Goal: Use online tool/utility

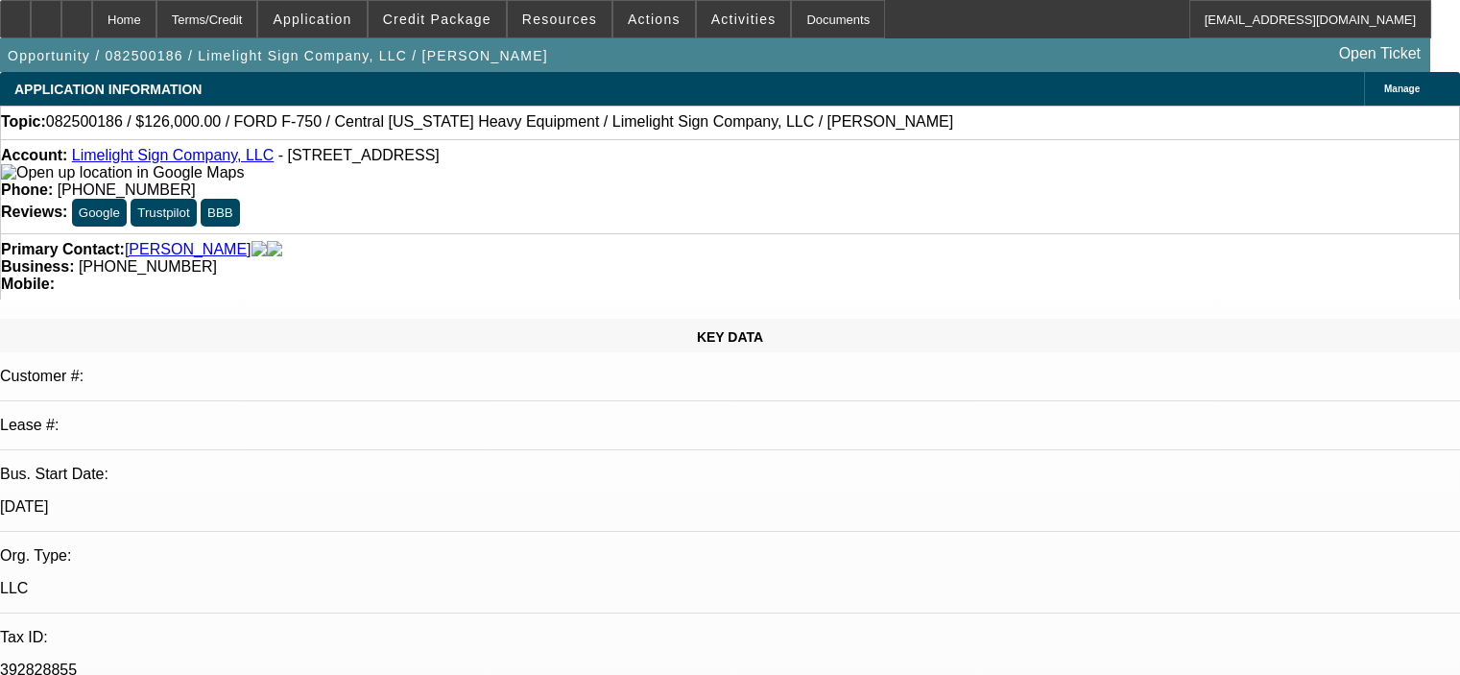
select select "0"
select select "2"
select select "0"
select select "6"
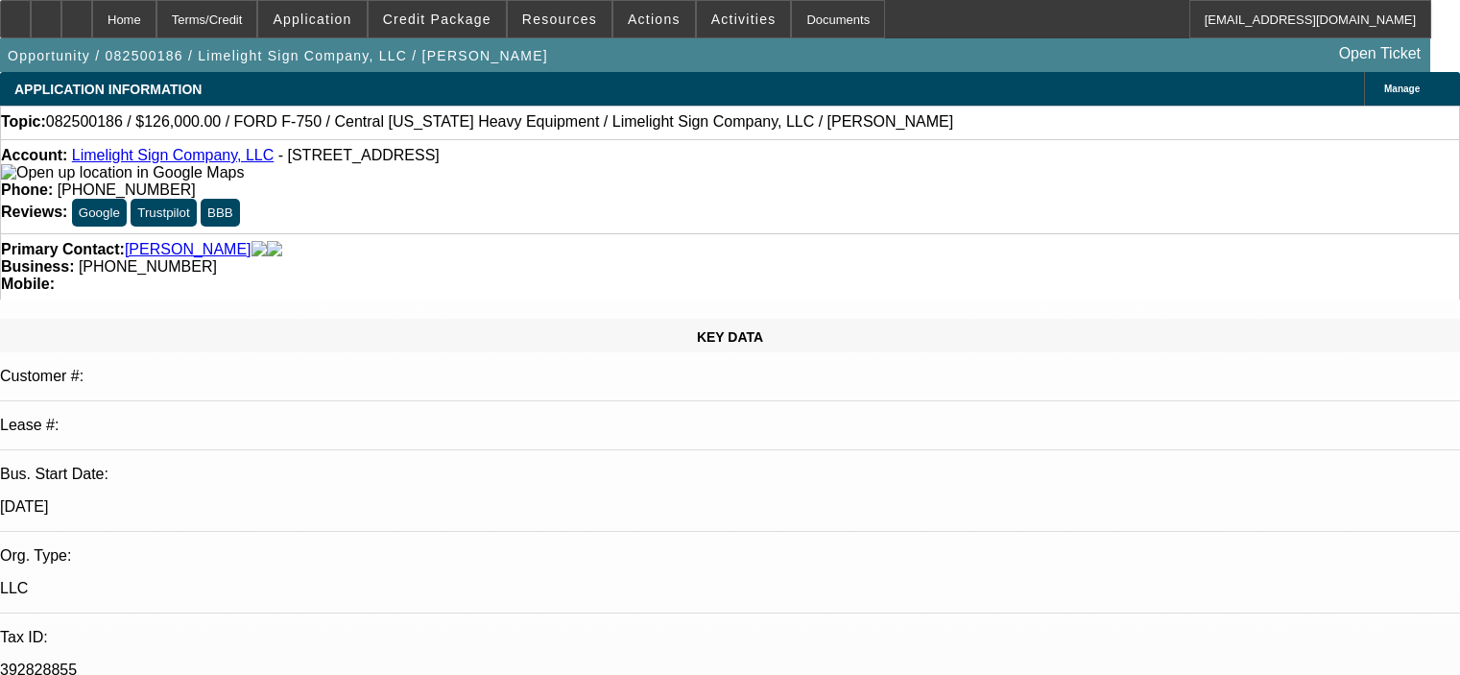
select select "0"
select select "2"
select select "0"
select select "6"
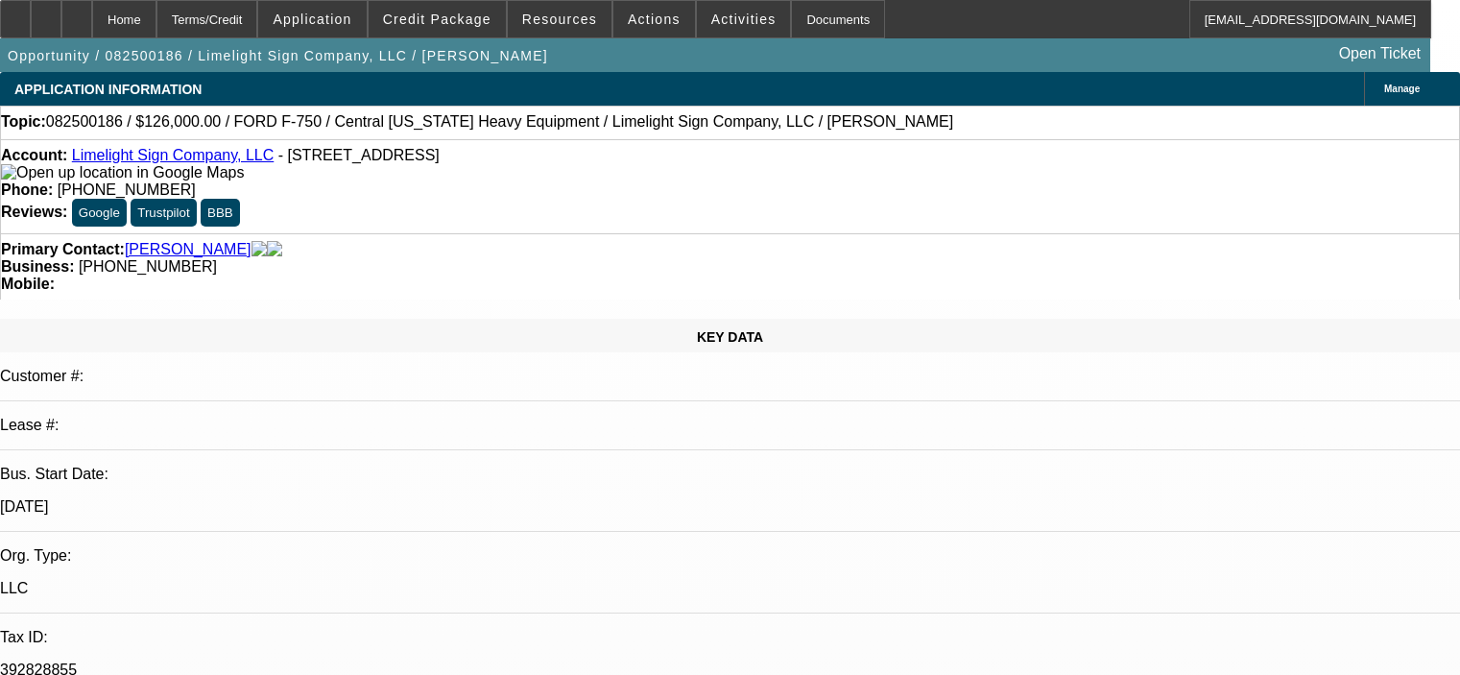
select select "0.15"
select select "2"
select select "0"
select select "6"
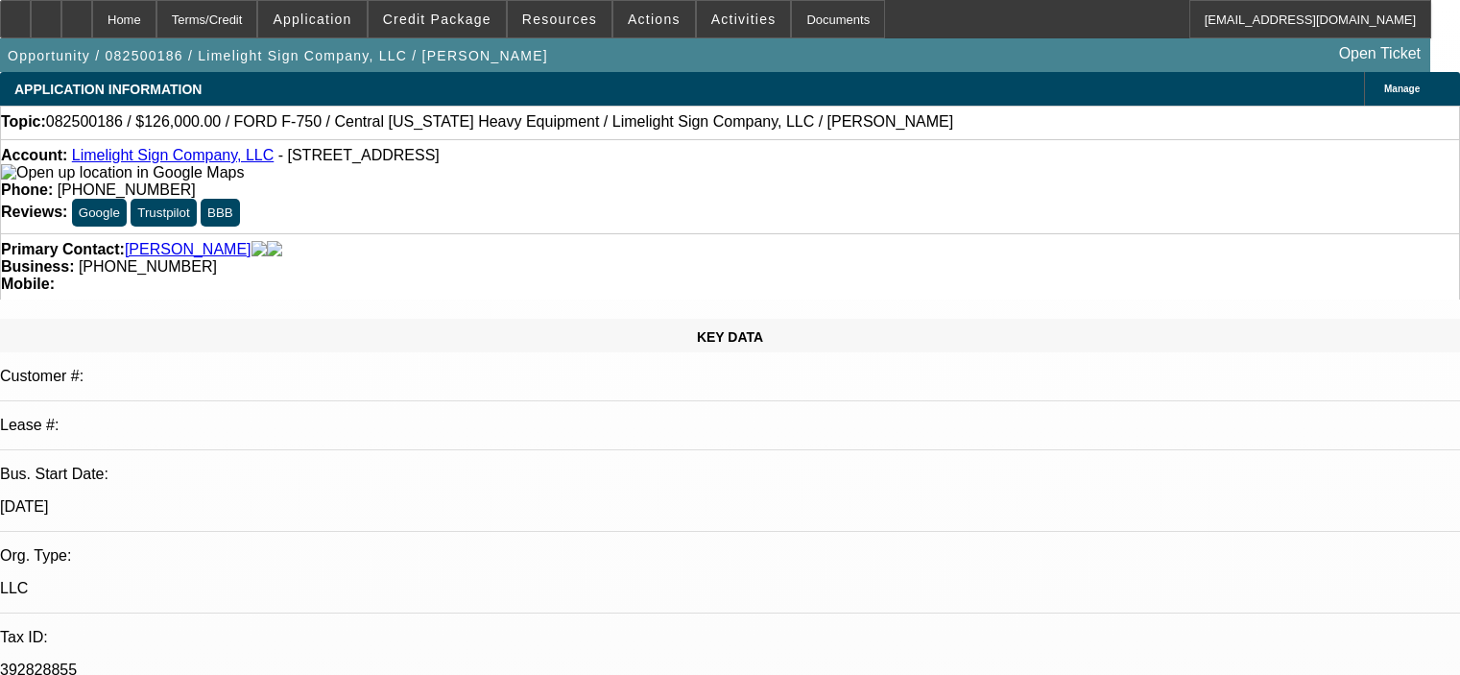
scroll to position [3263, 0]
